Goal: Task Accomplishment & Management: Manage account settings

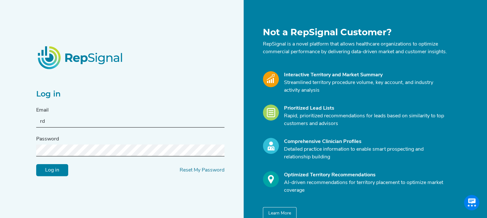
type input "r"
type input "[PERSON_NAME][EMAIL_ADDRESS][DOMAIN_NAME]"
click at [56, 173] on input "Log in" at bounding box center [52, 170] width 32 height 12
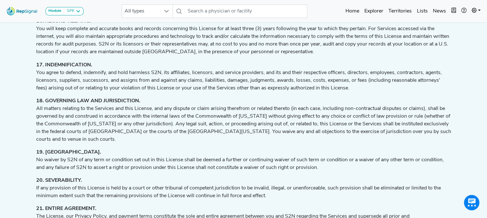
scroll to position [1265, 5]
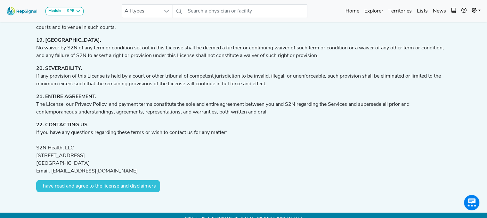
click at [72, 180] on button "I have read and agree to the license and disclaimers" at bounding box center [98, 186] width 124 height 12
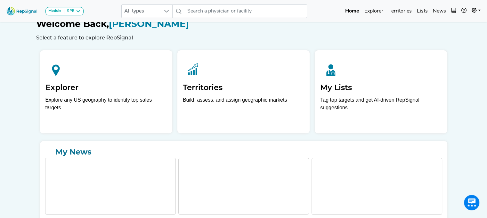
scroll to position [0, 5]
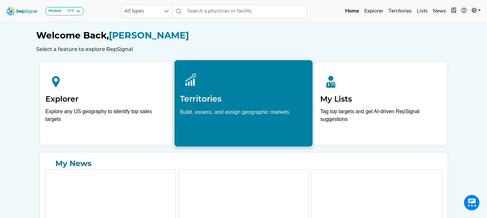
click at [229, 111] on p "Build, assess, and assign geographic markets" at bounding box center [243, 118] width 127 height 20
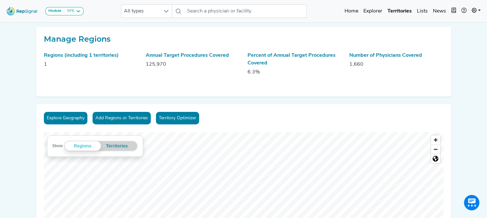
click at [120, 115] on button "Add Regions or Territories" at bounding box center [121, 118] width 58 height 12
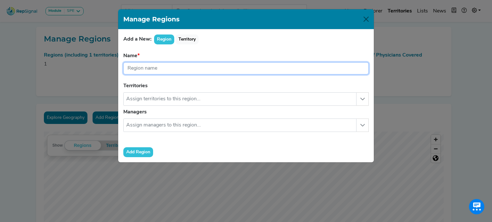
click at [154, 65] on input "text" at bounding box center [245, 68] width 245 height 12
type input "M"
type input "North Mid Atlantic"
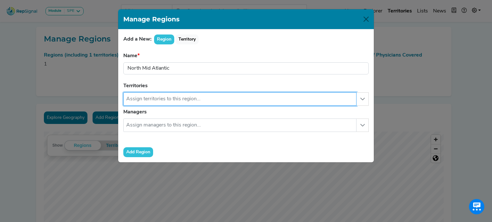
click at [158, 99] on input "text" at bounding box center [239, 98] width 233 height 13
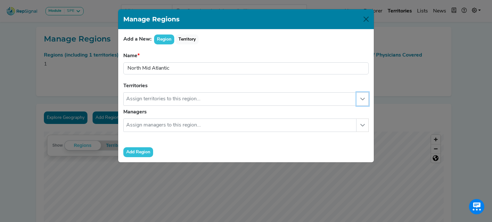
click at [360, 97] on icon "button" at bounding box center [362, 99] width 5 height 5
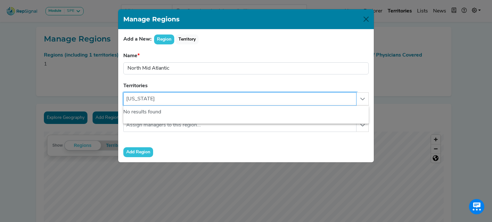
type input "[US_STATE]"
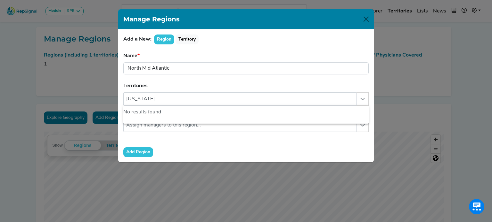
click at [257, 84] on form "Name [GEOGRAPHIC_DATA] name is required. Territories [US_STATE] No results foun…" at bounding box center [245, 104] width 245 height 105
click at [191, 40] on button "Territory" at bounding box center [186, 40] width 23 height 10
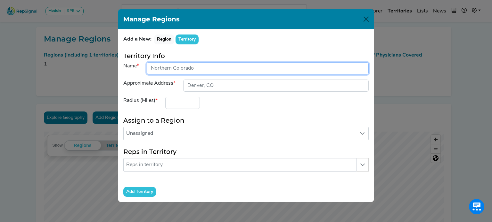
click at [201, 70] on input "input" at bounding box center [258, 68] width 222 height 12
click at [202, 69] on input "input" at bounding box center [258, 68] width 222 height 12
type input "North Mid Atlantic"
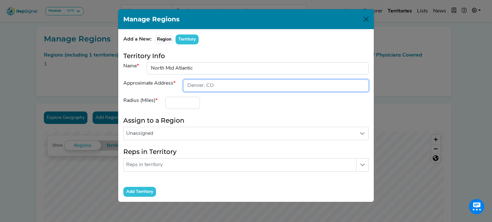
click at [209, 84] on input "input" at bounding box center [275, 86] width 185 height 12
type input "[GEOGRAPHIC_DATA], [GEOGRAPHIC_DATA]"
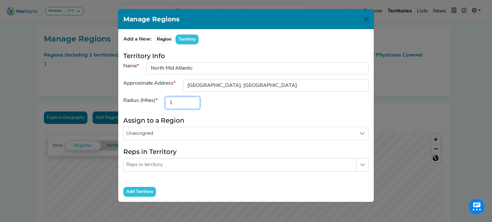
type input "1"
click at [191, 100] on input "1" at bounding box center [182, 103] width 35 height 12
type input "200"
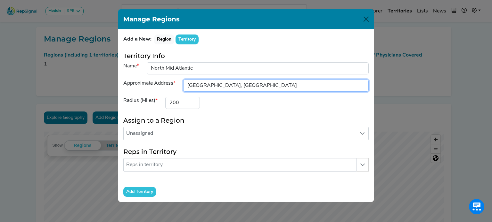
click at [206, 84] on input "input" at bounding box center [275, 86] width 185 height 12
type input "[GEOGRAPHIC_DATA], [GEOGRAPHIC_DATA]"
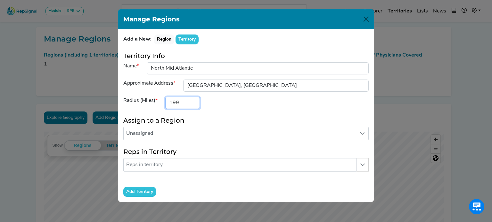
click at [192, 105] on input "199" at bounding box center [182, 103] width 35 height 12
click at [192, 105] on input "198" at bounding box center [182, 103] width 35 height 12
click at [192, 105] on input "195" at bounding box center [182, 103] width 35 height 12
type input "150"
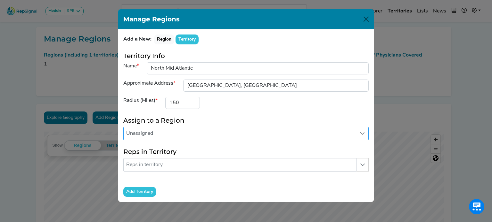
click at [170, 135] on span "Unassigned" at bounding box center [240, 133] width 232 height 13
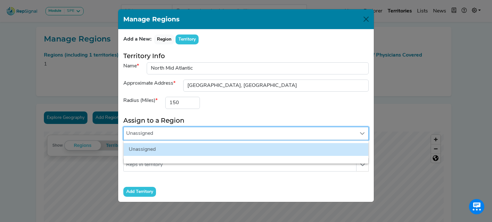
click at [205, 118] on h5 "Assign to a Region" at bounding box center [245, 121] width 245 height 8
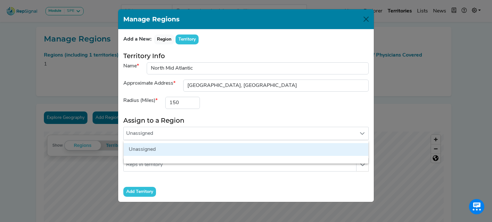
click at [247, 122] on h5 "Assign to a Region" at bounding box center [245, 121] width 245 height 8
click at [245, 174] on form "Territory Info Name Approximate Address Radius (Miles) 150 Assign to a Region U…" at bounding box center [245, 124] width 245 height 145
click at [258, 180] on form "Territory Info Name Approximate Address Radius (Miles) 150 Assign to a Region U…" at bounding box center [245, 124] width 245 height 145
click at [227, 148] on li "Unassigned" at bounding box center [246, 149] width 245 height 13
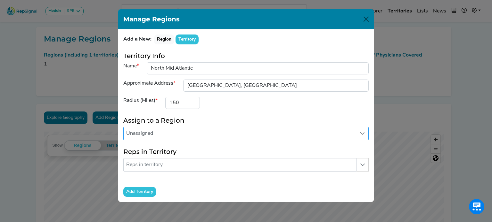
click at [242, 156] on div "Reps in Territory No results found" at bounding box center [245, 160] width 245 height 24
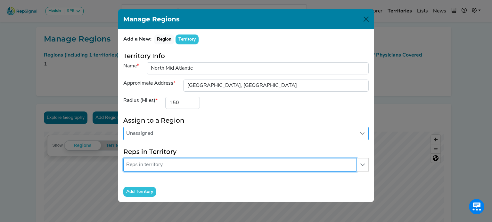
click at [242, 161] on input "text" at bounding box center [239, 164] width 233 height 13
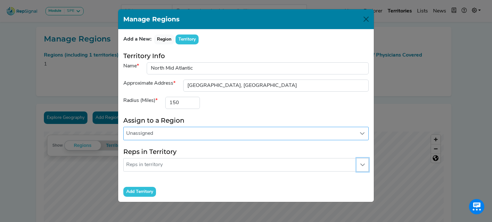
click at [360, 166] on icon "button" at bounding box center [362, 165] width 5 height 5
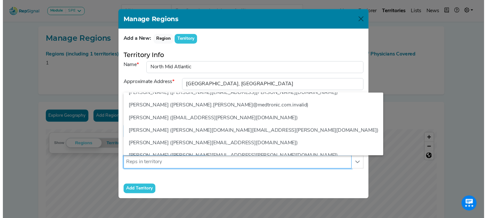
scroll to position [420, 0]
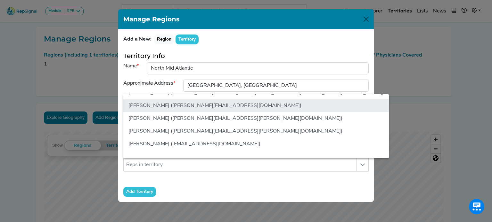
click at [227, 105] on li "[PERSON_NAME] ([PERSON_NAME][EMAIL_ADDRESS][DOMAIN_NAME])" at bounding box center [255, 106] width 265 height 13
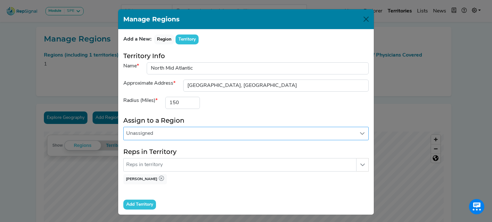
click at [140, 206] on input "Add Territory" at bounding box center [139, 205] width 33 height 10
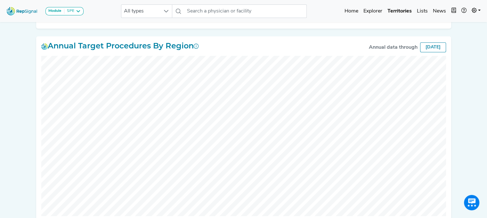
scroll to position [355, 0]
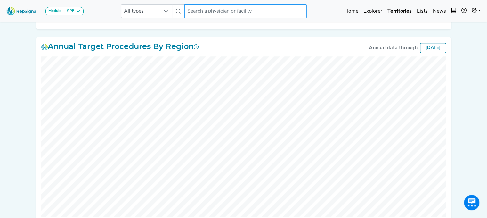
click at [215, 12] on input "text" at bounding box center [245, 10] width 122 height 13
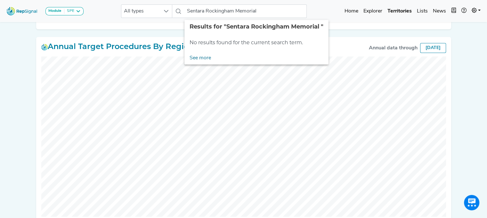
click at [15, 75] on div "Module SPE [MEDICAL_DATA] Disposable Bronchoscope SBRT SPE TTNA [MEDICAL_DATA] …" at bounding box center [243, 63] width 487 height 836
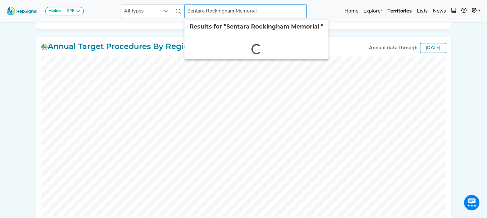
click at [266, 10] on input "Sentara Rockingham Memorial" at bounding box center [245, 10] width 122 height 13
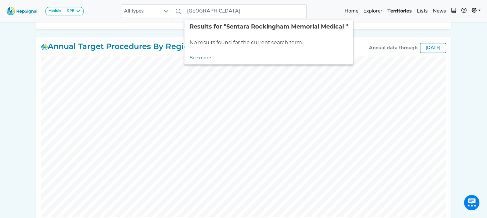
click at [204, 54] on link "See more" at bounding box center [200, 58] width 32 height 13
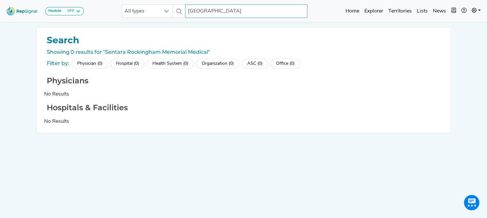
click at [277, 10] on input "[GEOGRAPHIC_DATA]" at bounding box center [246, 10] width 122 height 13
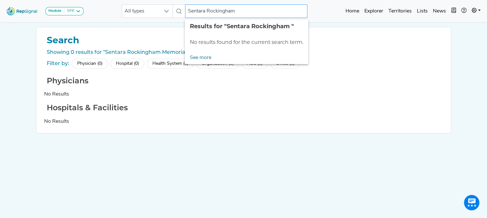
type input "Sentara Rockingham"
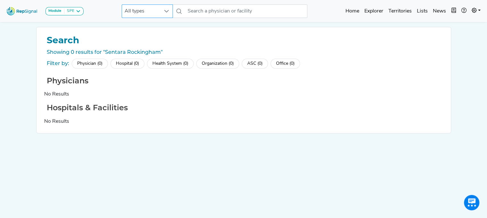
click at [166, 9] on icon at bounding box center [166, 11] width 5 height 5
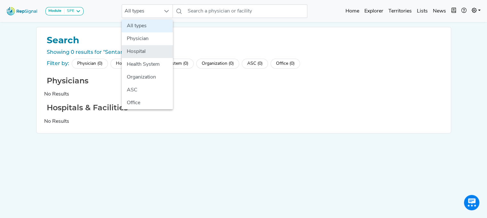
click at [142, 50] on li "Hospital" at bounding box center [147, 51] width 51 height 13
